Goal: Information Seeking & Learning: Understand process/instructions

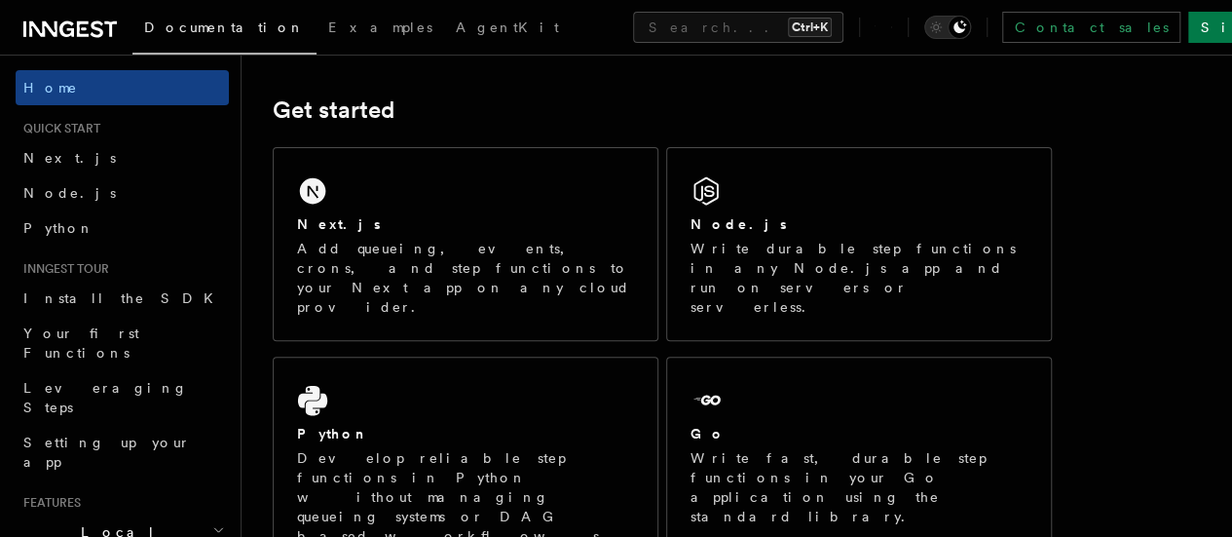
scroll to position [257, 0]
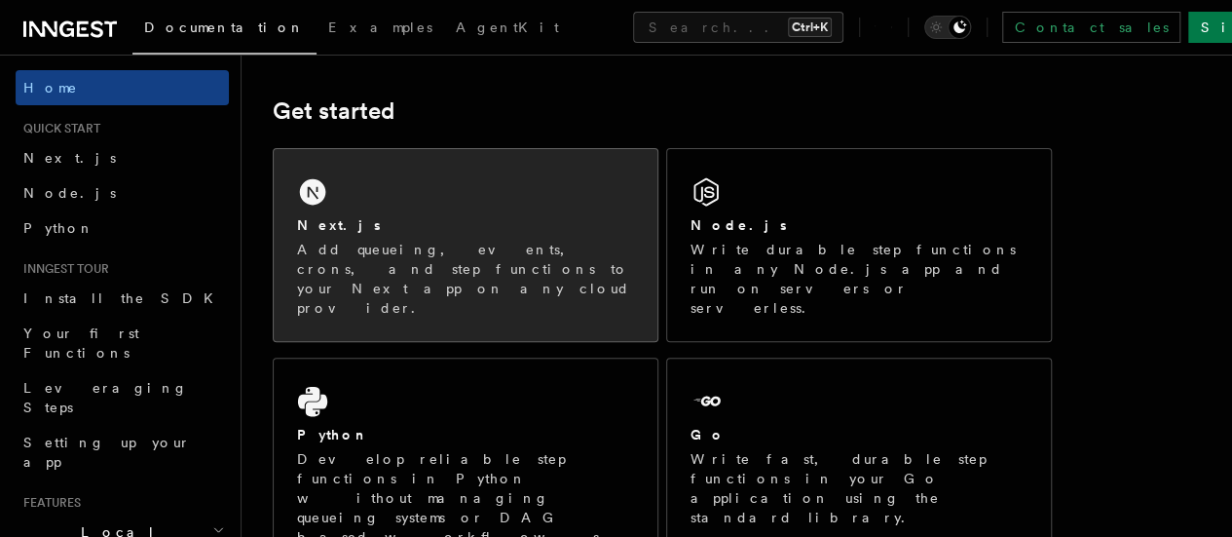
click at [626, 226] on div "Next.js Add queueing, events, crons, and step functions to your Next app on any…" at bounding box center [466, 245] width 384 height 192
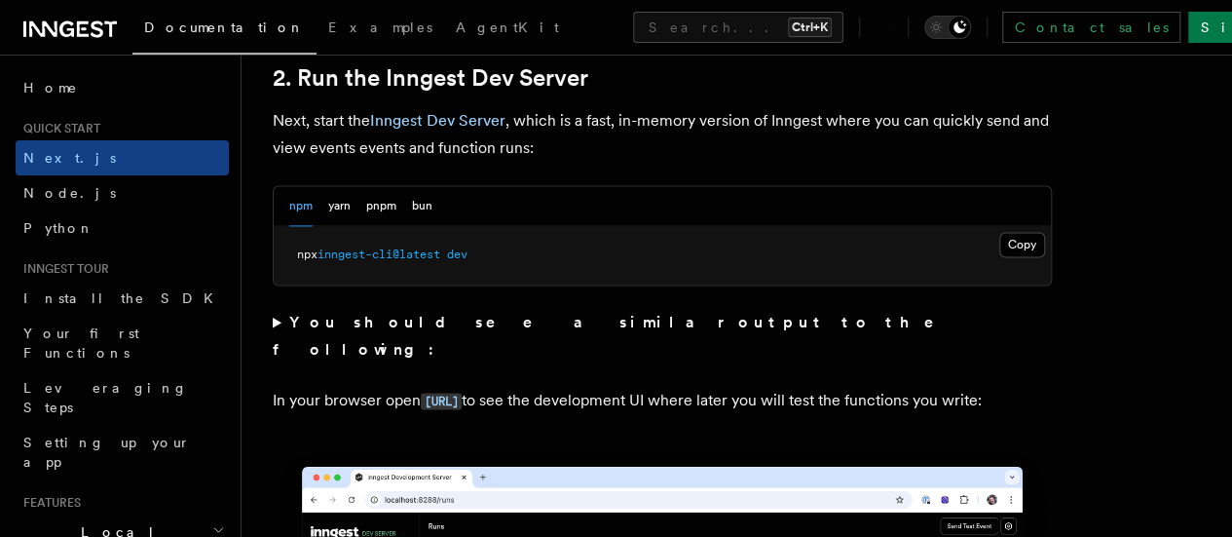
scroll to position [1468, 0]
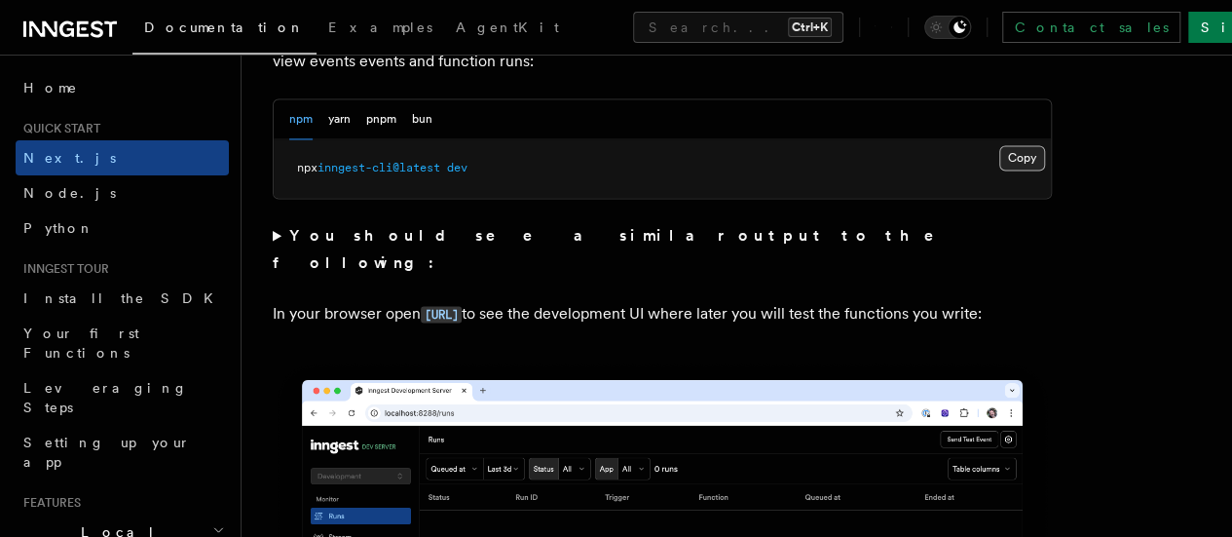
click at [1000, 170] on button "Copy Copied" at bounding box center [1023, 157] width 46 height 25
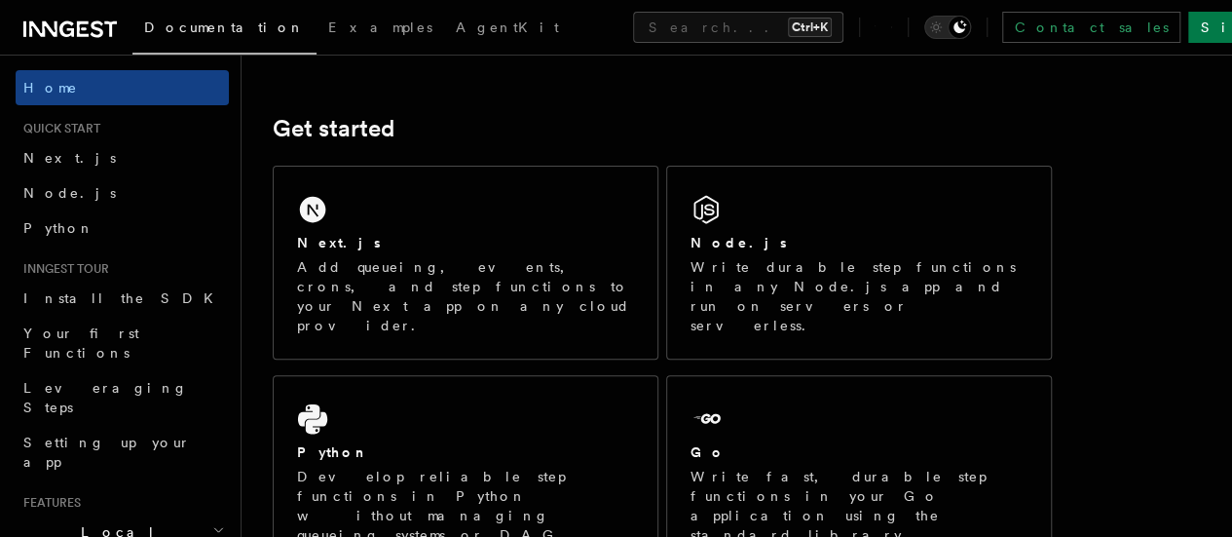
scroll to position [156, 0]
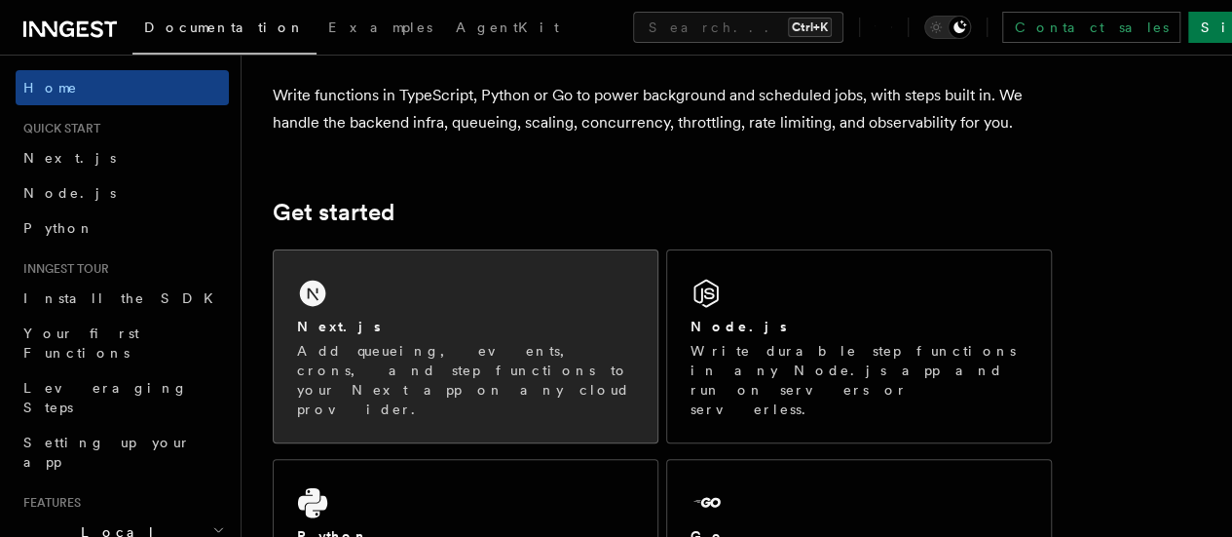
click at [440, 297] on div "Next.js Add queueing, events, crons, and step functions to your Next app on any…" at bounding box center [466, 346] width 384 height 192
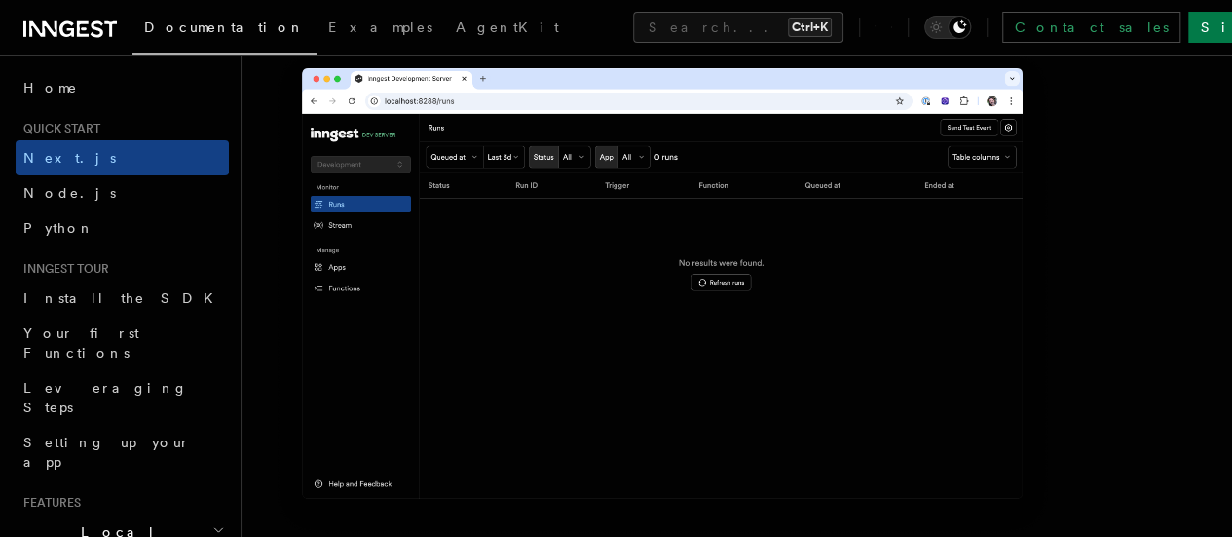
scroll to position [1727, 0]
